Goal: Task Accomplishment & Management: Use online tool/utility

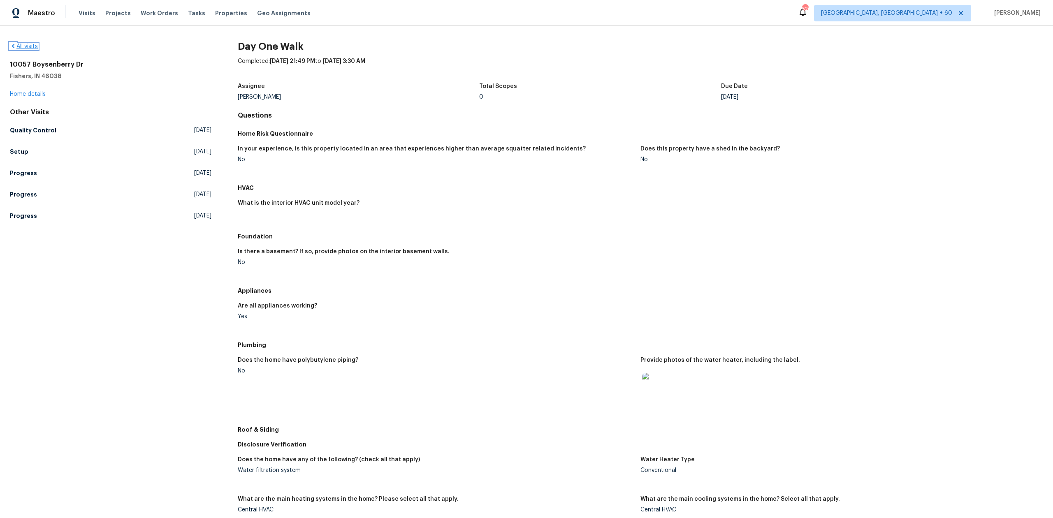
click at [34, 47] on link "All visits" at bounding box center [24, 47] width 28 height 6
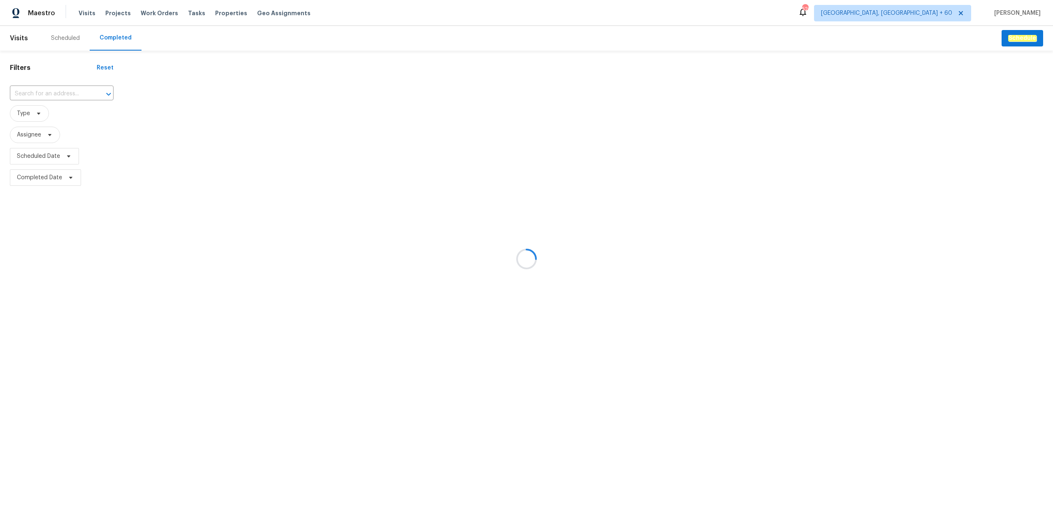
click at [58, 88] on div at bounding box center [526, 259] width 1053 height 518
click at [75, 95] on div at bounding box center [526, 259] width 1053 height 518
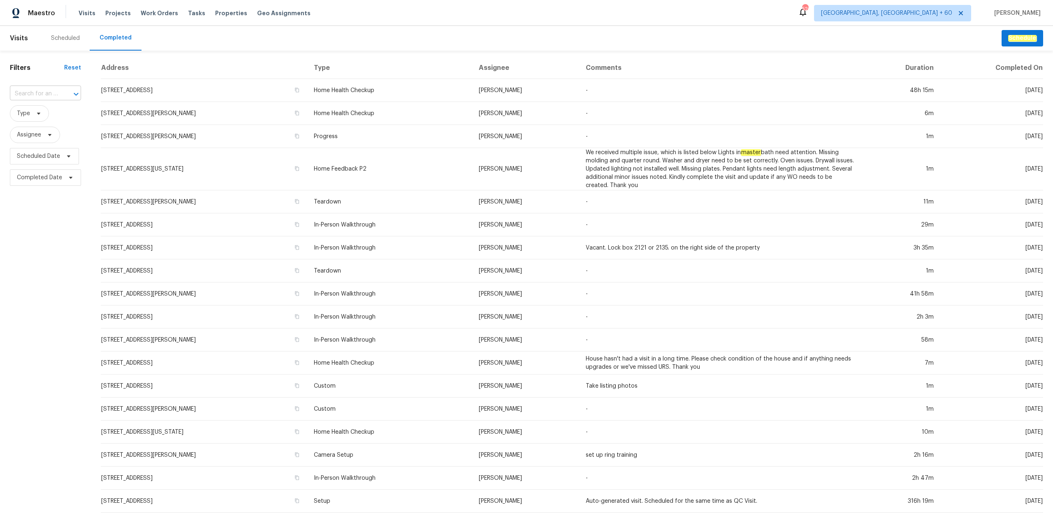
click at [58, 91] on div "​" at bounding box center [45, 94] width 71 height 13
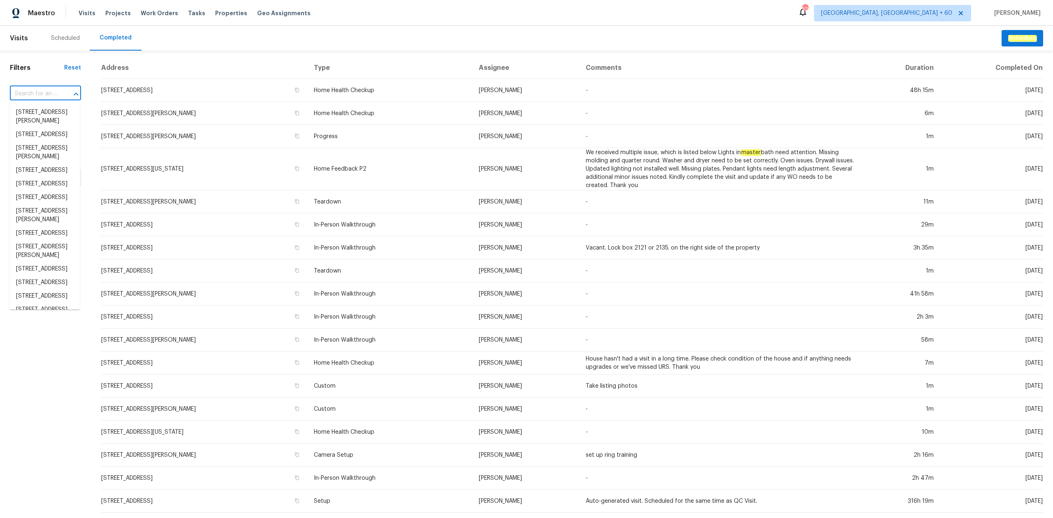
paste input "[STREET_ADDRESS][PERSON_NAME]"
type input "[STREET_ADDRESS][PERSON_NAME]"
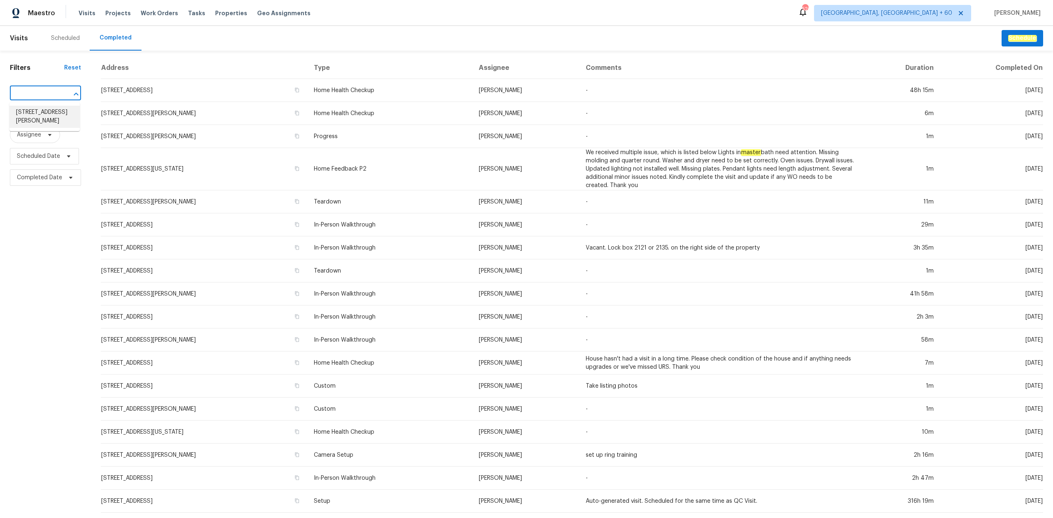
click at [29, 111] on li "[STREET_ADDRESS][PERSON_NAME]" at bounding box center [44, 117] width 70 height 22
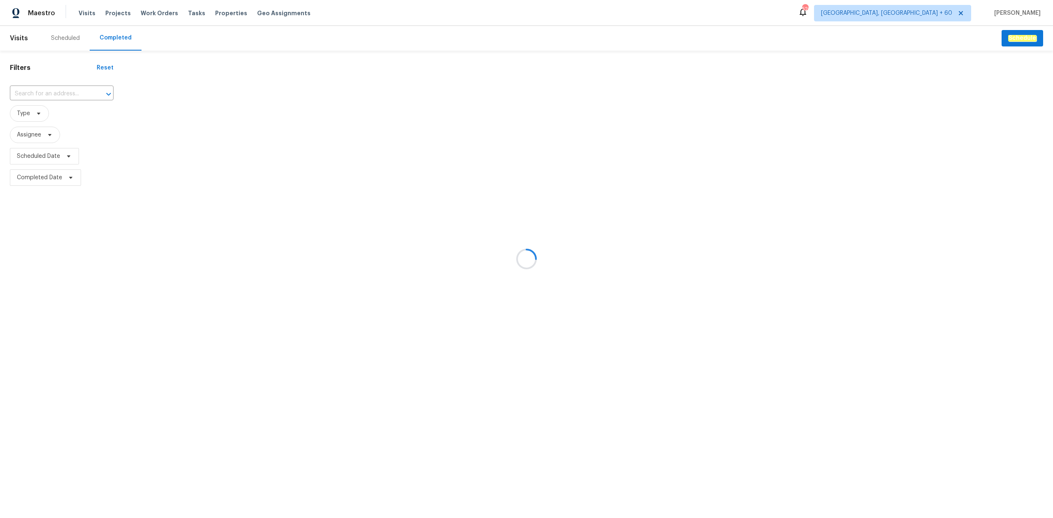
type input "[STREET_ADDRESS][PERSON_NAME]"
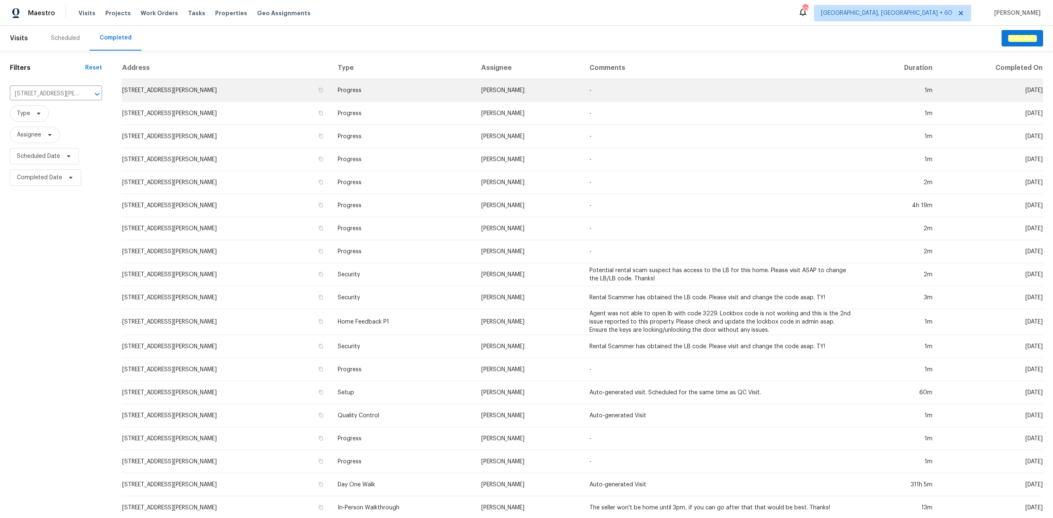
click at [250, 79] on td "[STREET_ADDRESS][PERSON_NAME]" at bounding box center [226, 90] width 209 height 23
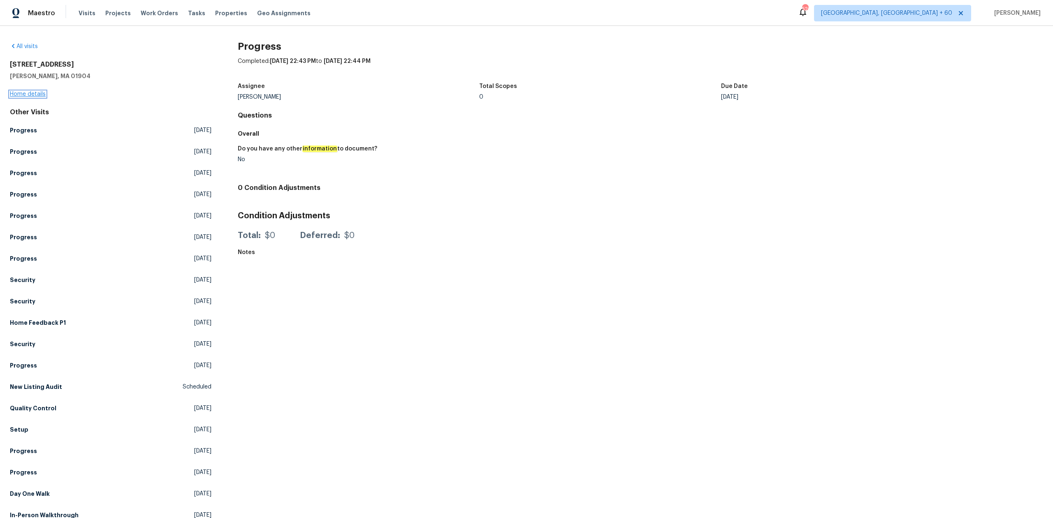
click at [39, 91] on div "[STREET_ADDRESS] Home details" at bounding box center [111, 79] width 202 height 38
click at [36, 96] on link "Home details" at bounding box center [28, 94] width 36 height 6
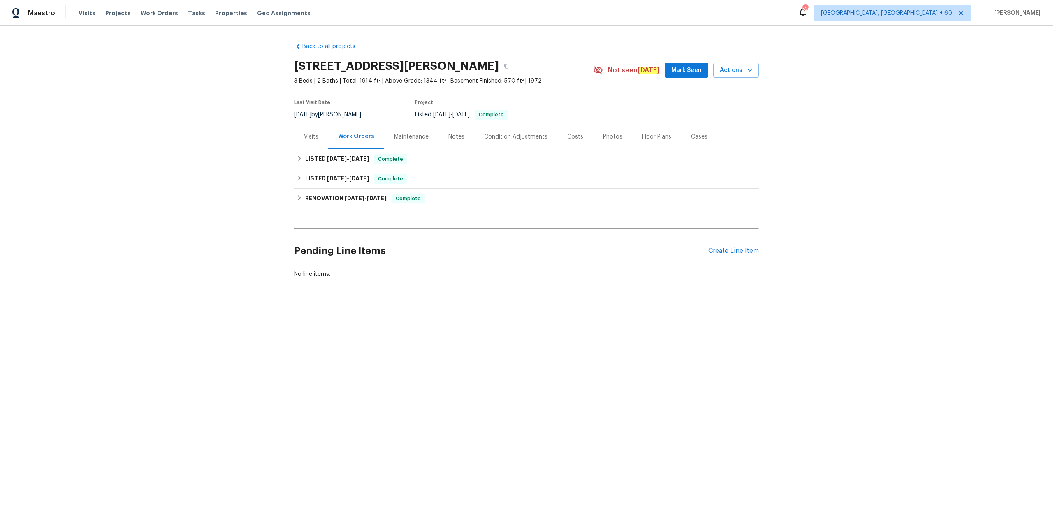
click at [603, 136] on div "Photos" at bounding box center [612, 137] width 19 height 8
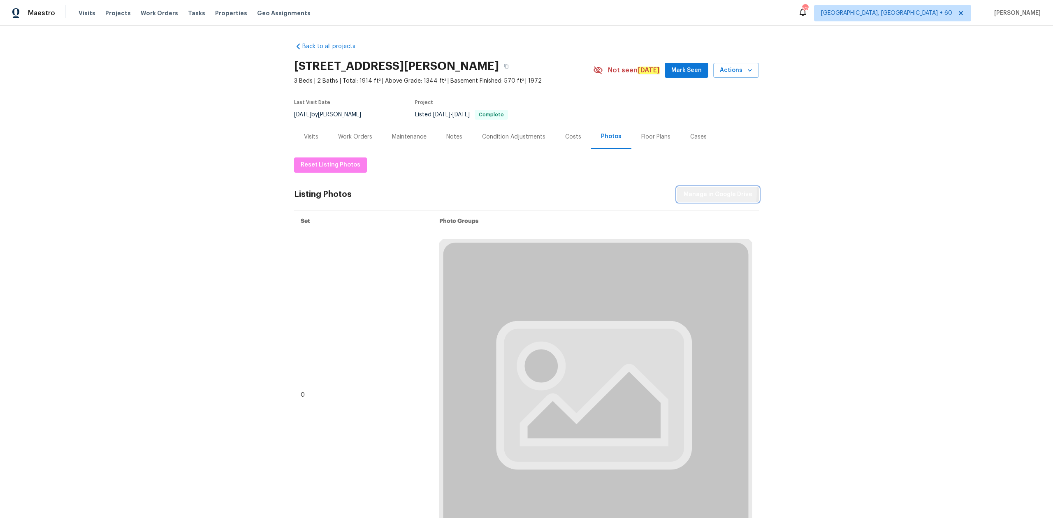
click at [700, 193] on span "Manage in Google Drive" at bounding box center [718, 195] width 69 height 10
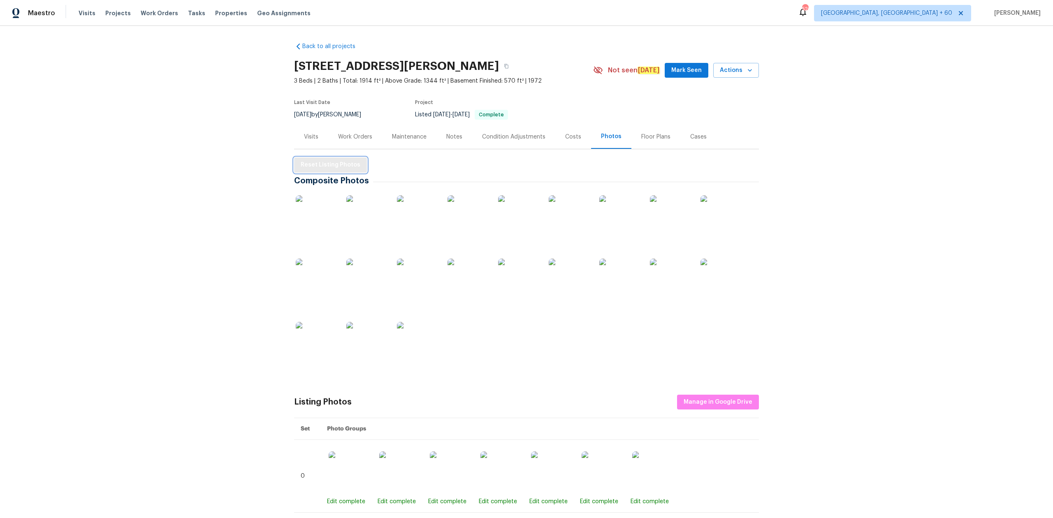
click at [341, 165] on span "Reset Listing Photos" at bounding box center [331, 165] width 60 height 10
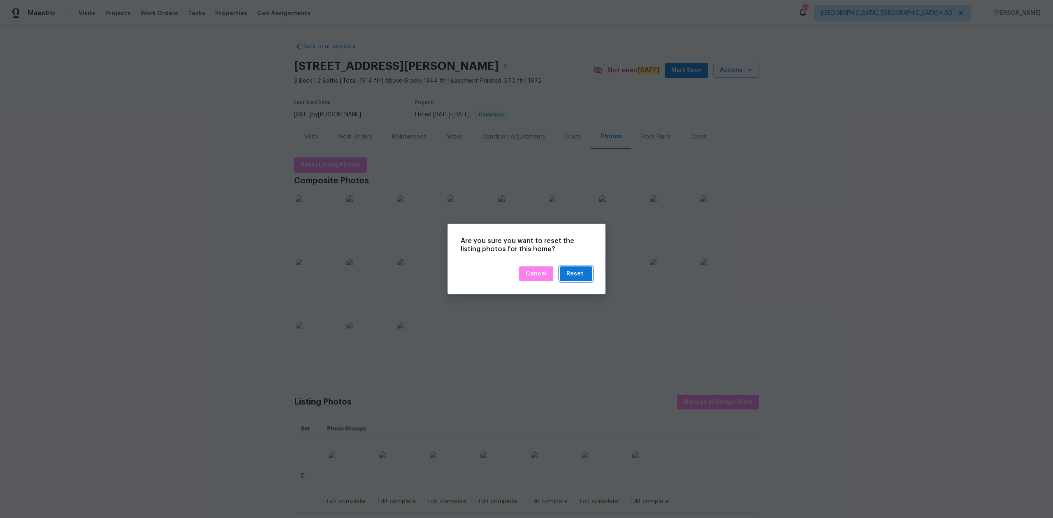
click at [572, 278] on div "Reset" at bounding box center [574, 274] width 17 height 10
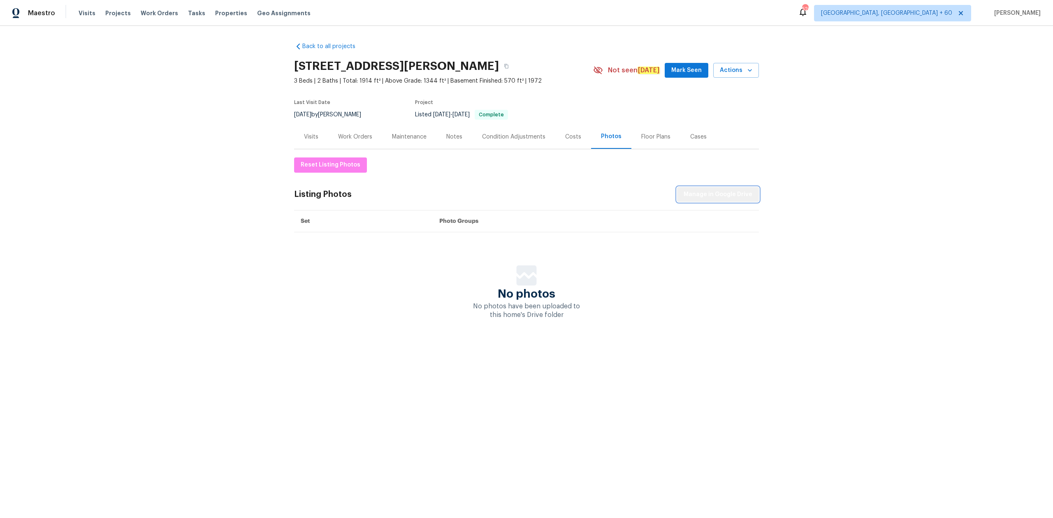
click at [723, 191] on span "Manage in Google Drive" at bounding box center [718, 195] width 69 height 10
